Goal: Find specific page/section: Find specific page/section

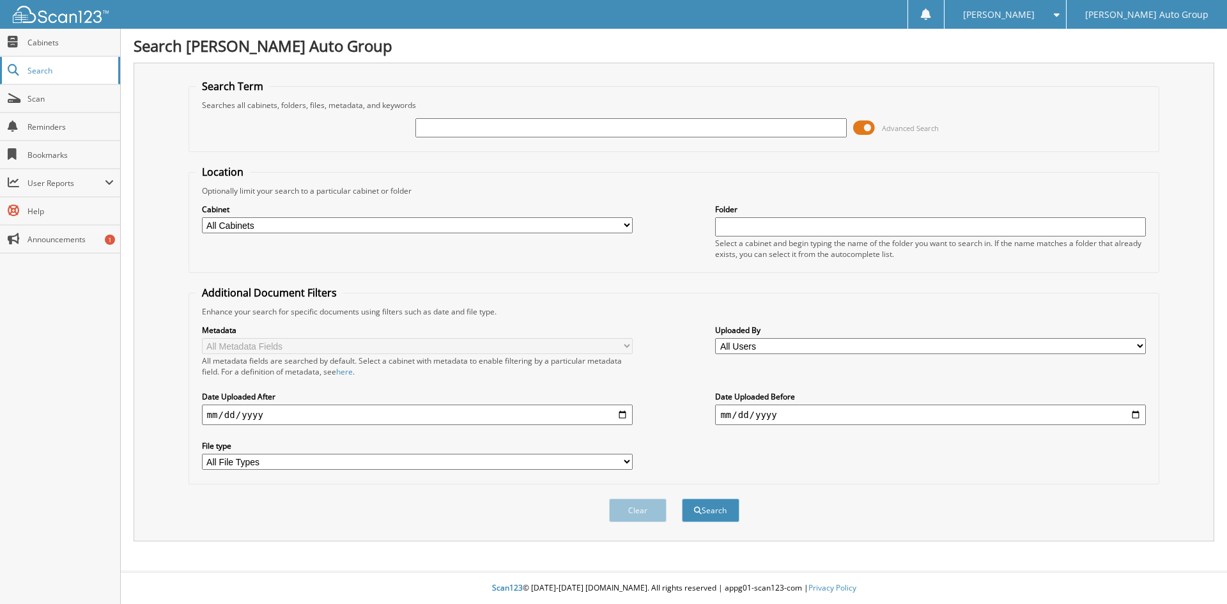
click at [41, 74] on span "Search" at bounding box center [69, 70] width 84 height 11
type input "C33508TG"
click at [682, 499] on button "Search" at bounding box center [711, 511] width 58 height 24
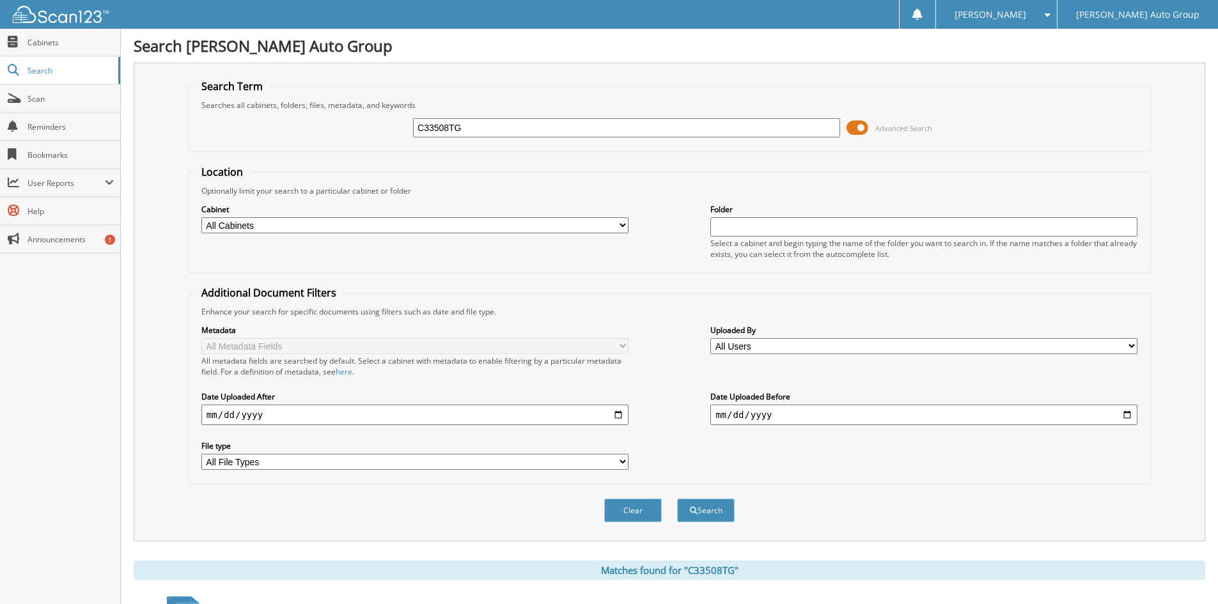
scroll to position [111, 0]
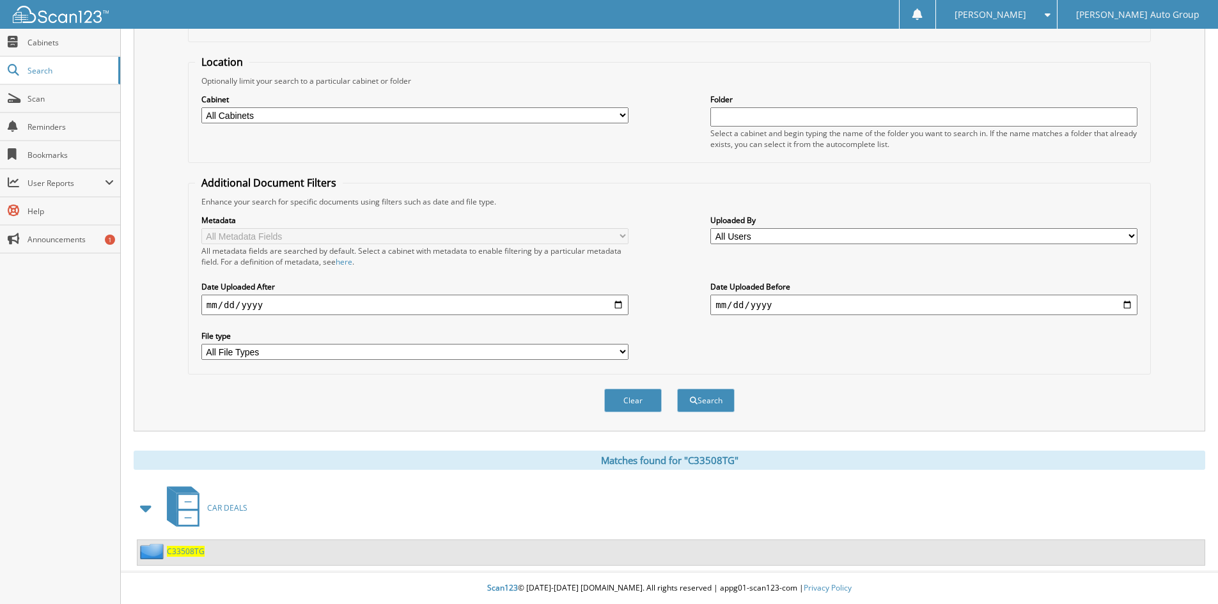
click at [180, 554] on span "C33508TG" at bounding box center [186, 551] width 38 height 11
